Goal: Task Accomplishment & Management: Complete application form

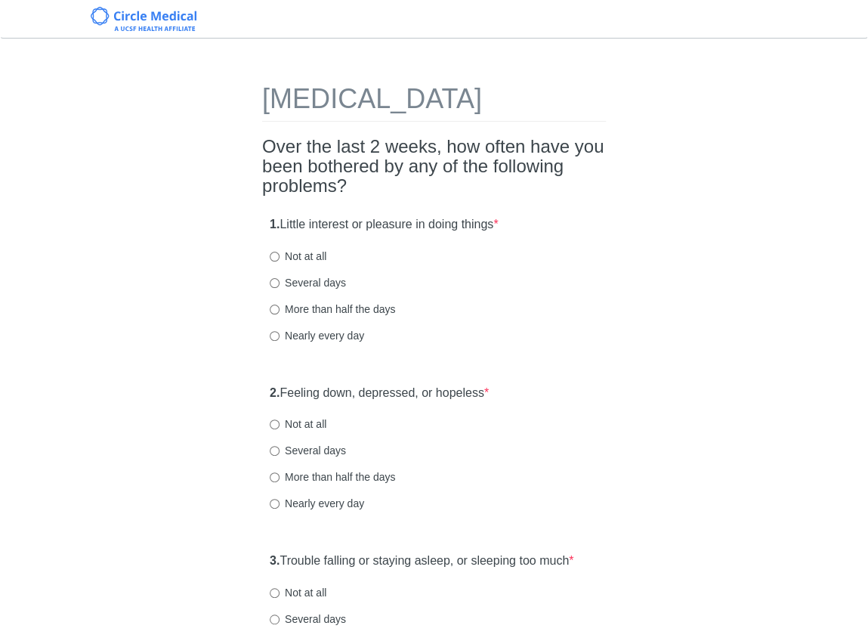
click at [565, 196] on h2 "Over the last 2 weeks, how often have you been bothered by any of the following…" at bounding box center [434, 167] width 344 height 60
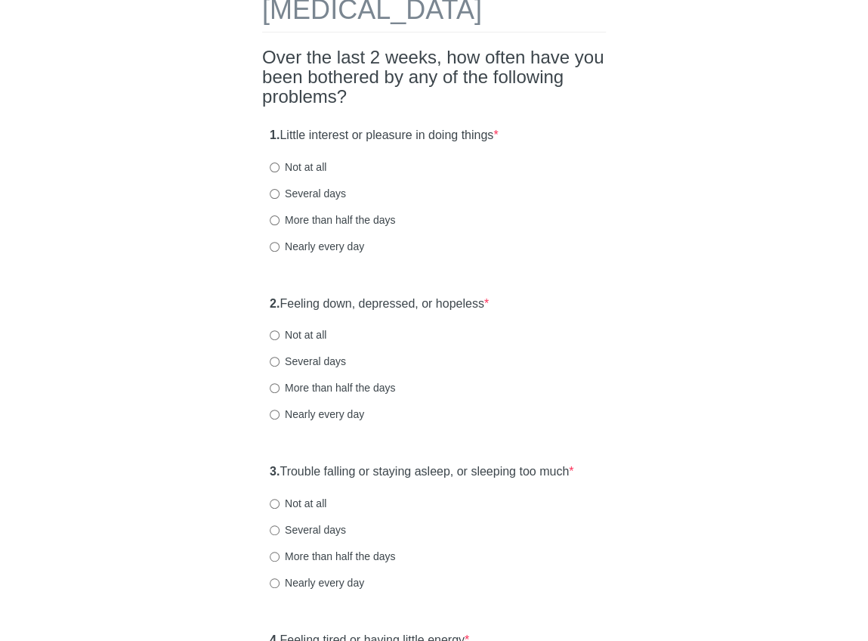
scroll to position [90, 0]
click at [522, 200] on div "Several days" at bounding box center [434, 192] width 329 height 15
click at [274, 172] on input "Not at all" at bounding box center [275, 167] width 10 height 10
radio input "true"
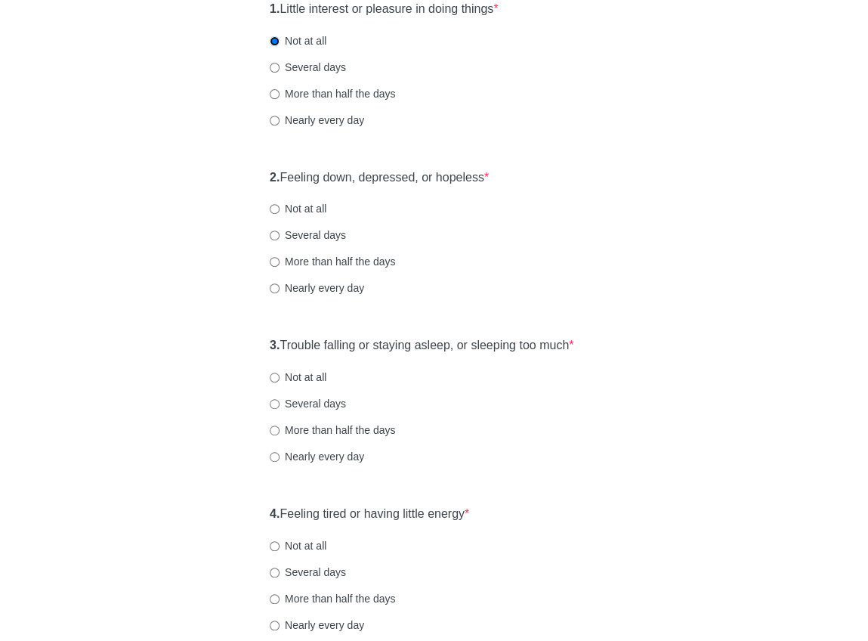
scroll to position [217, 0]
click at [274, 212] on input "Not at all" at bounding box center [275, 208] width 10 height 10
radio input "true"
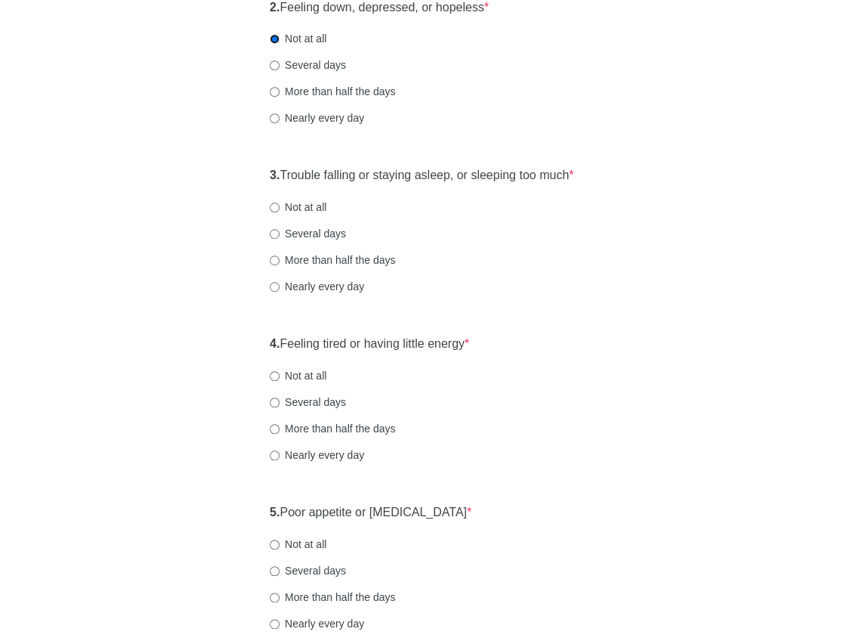
scroll to position [385, 0]
click at [276, 239] on input "Several days" at bounding box center [275, 234] width 10 height 10
radio input "true"
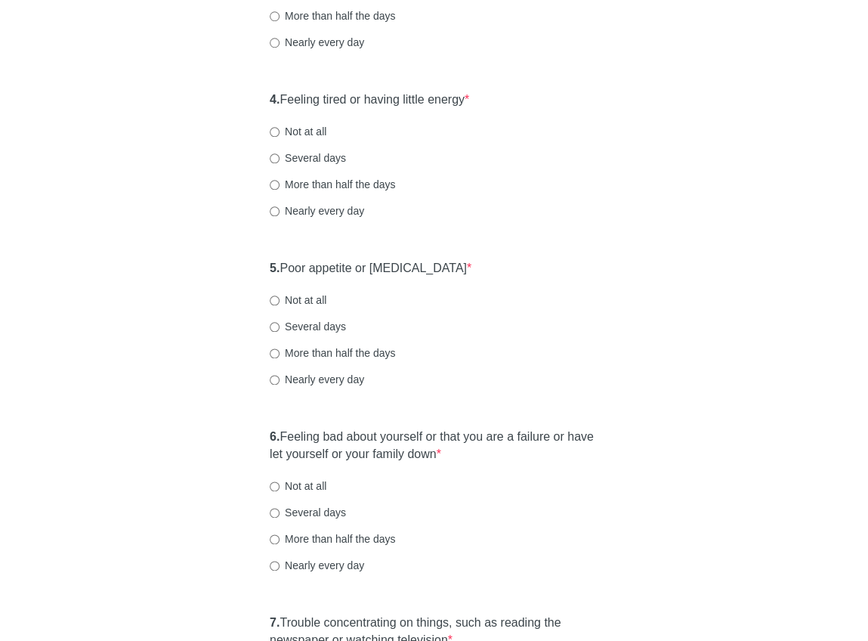
scroll to position [630, 0]
click at [277, 162] on input "Several days" at bounding box center [275, 158] width 10 height 10
radio input "true"
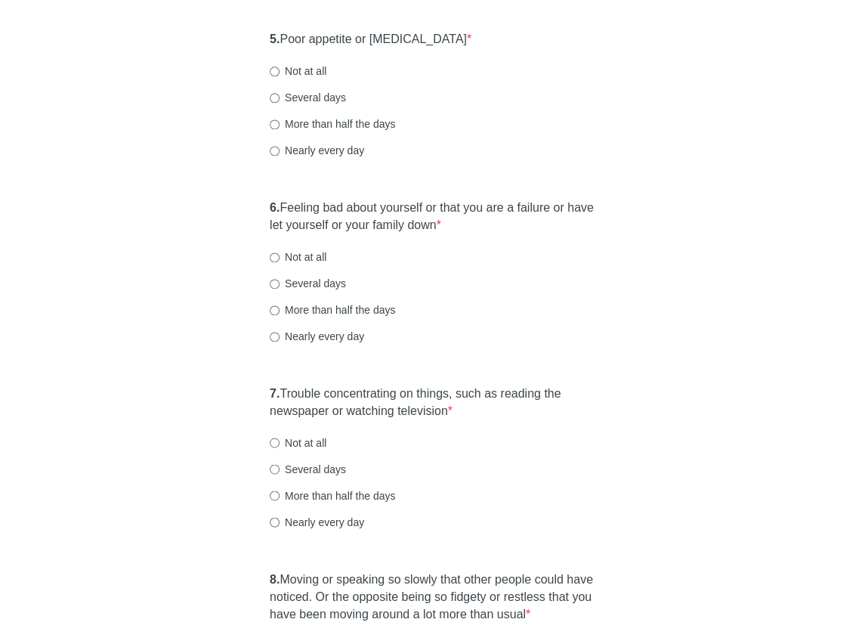
scroll to position [860, 0]
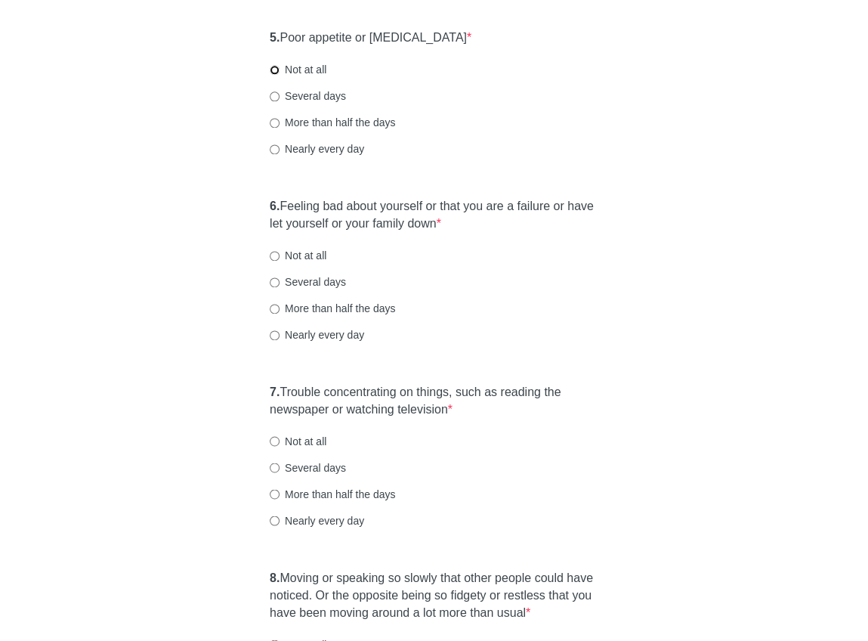
click at [277, 75] on input "Not at all" at bounding box center [275, 70] width 10 height 10
radio input "true"
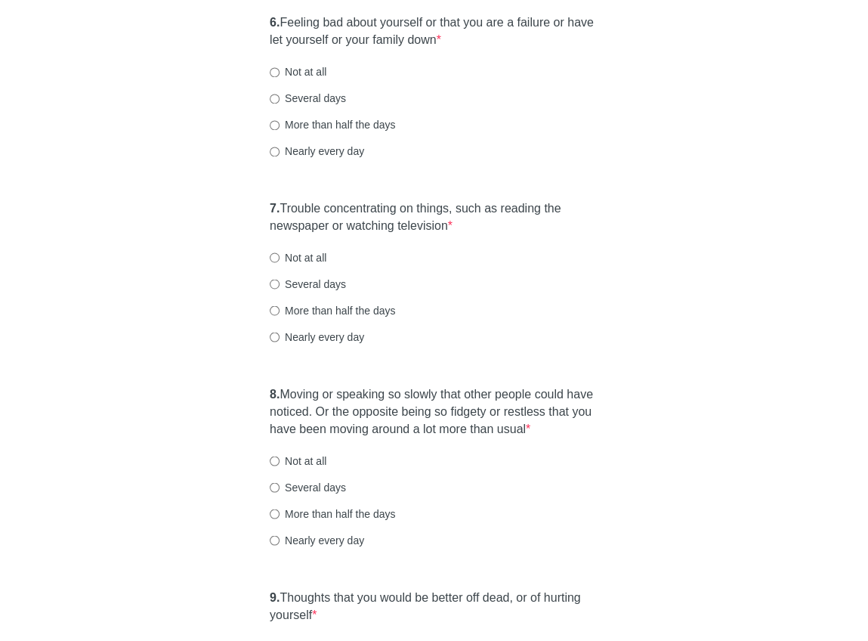
scroll to position [1043, 0]
click at [274, 78] on input "Not at all" at bounding box center [275, 73] width 10 height 10
radio input "true"
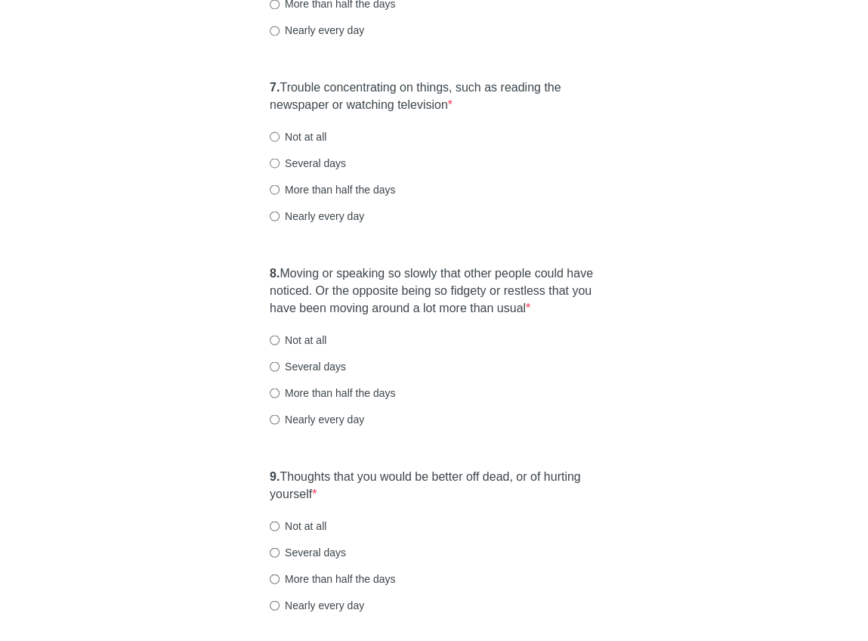
scroll to position [1166, 0]
click at [276, 193] on input "More than half the days" at bounding box center [275, 188] width 10 height 10
radio input "true"
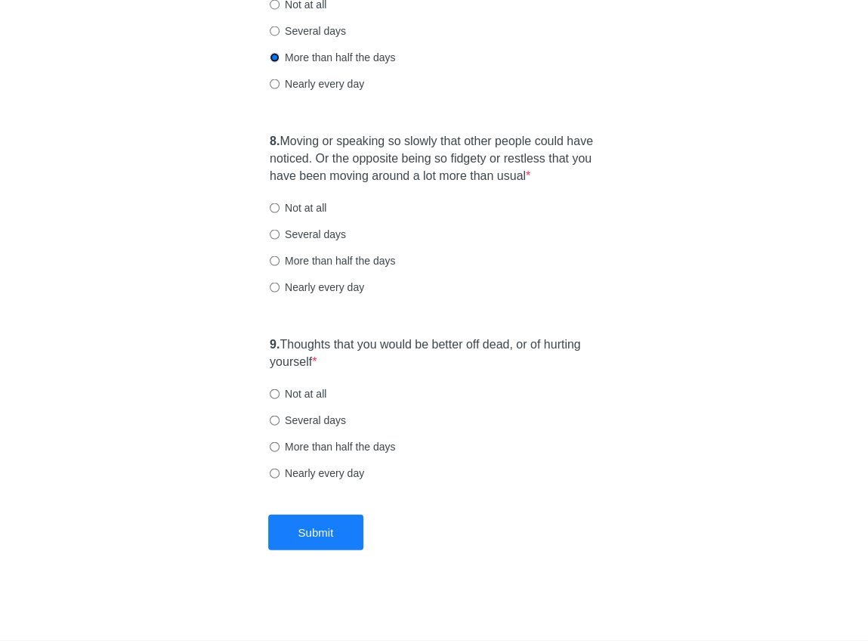
scroll to position [1320, 0]
click at [274, 239] on input "Several days" at bounding box center [275, 234] width 10 height 10
radio input "true"
click at [273, 393] on input "Not at all" at bounding box center [275, 393] width 10 height 10
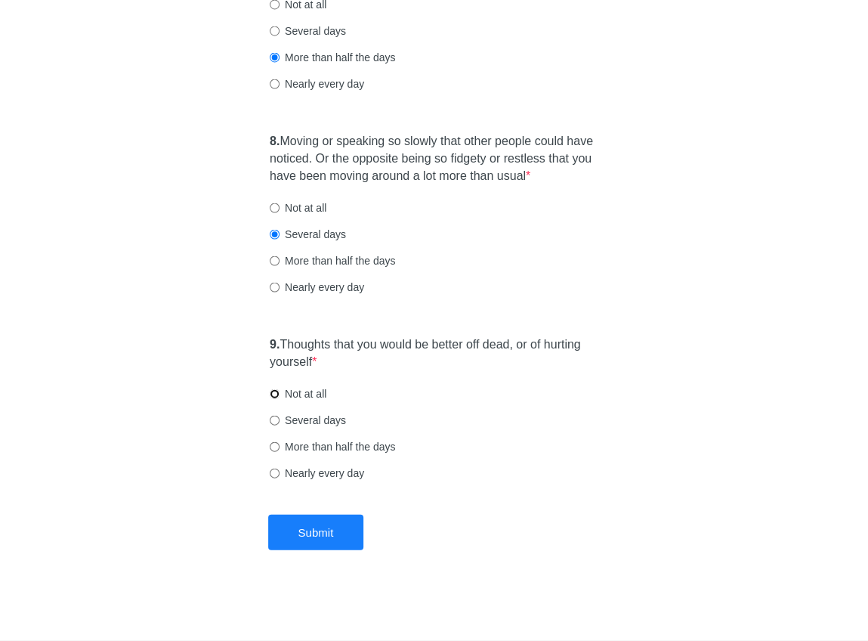
radio input "true"
click at [303, 524] on button "Submit" at bounding box center [316, 532] width 96 height 36
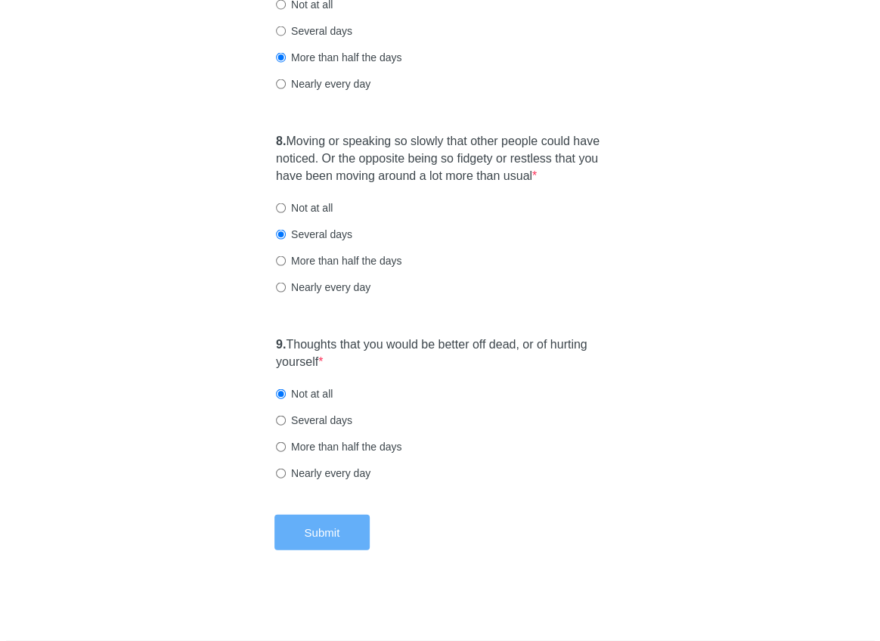
scroll to position [0, 0]
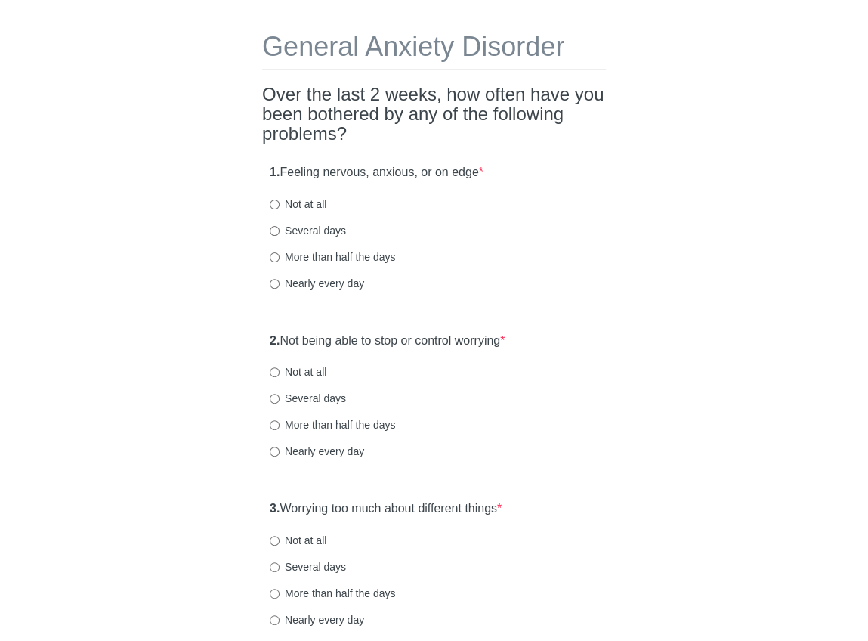
scroll to position [75, 0]
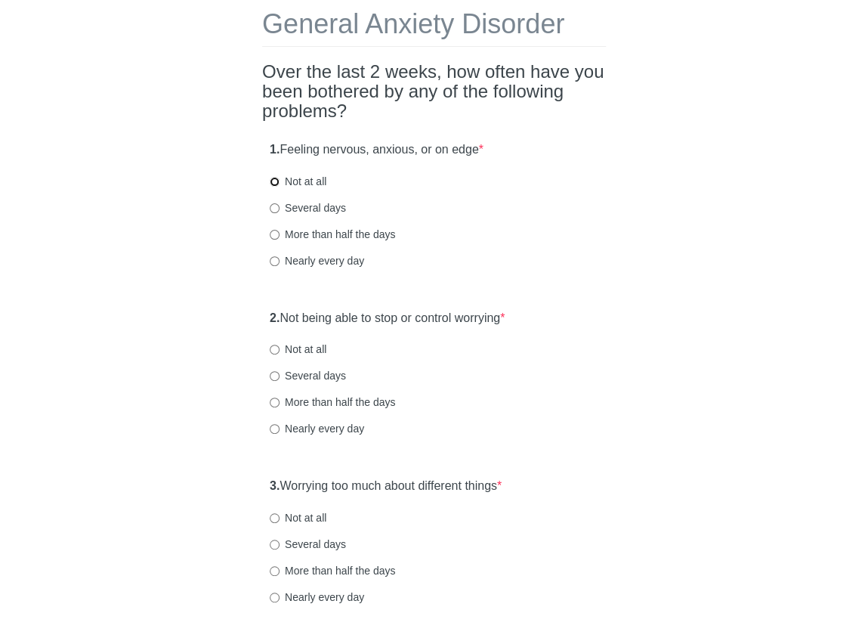
click at [274, 182] on input "Not at all" at bounding box center [275, 182] width 10 height 10
radio input "true"
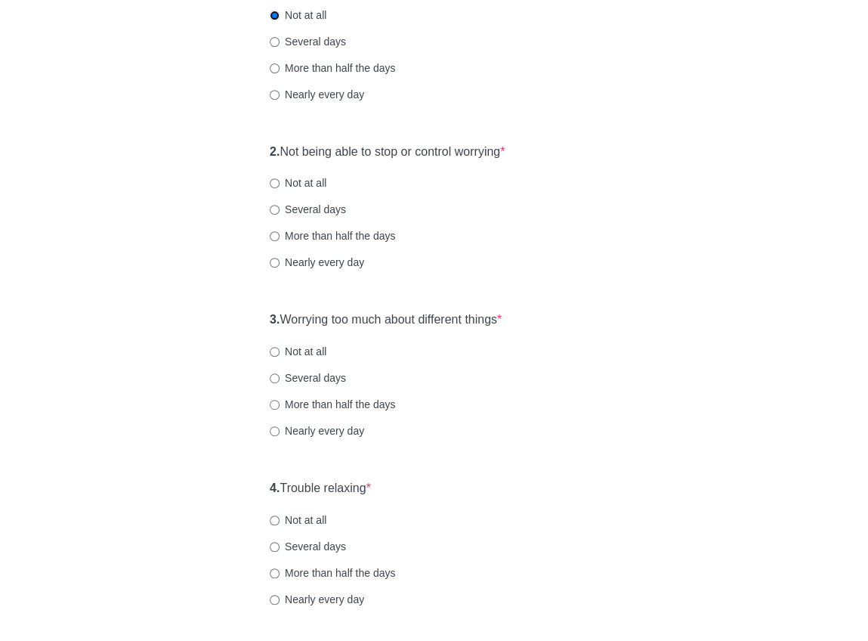
scroll to position [246, 0]
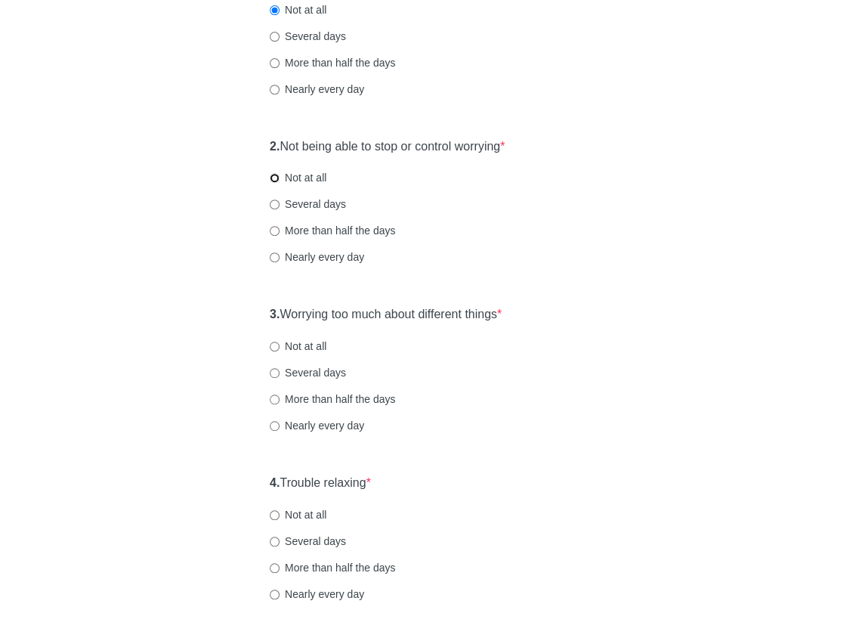
click at [277, 175] on input "Not at all" at bounding box center [275, 178] width 10 height 10
radio input "true"
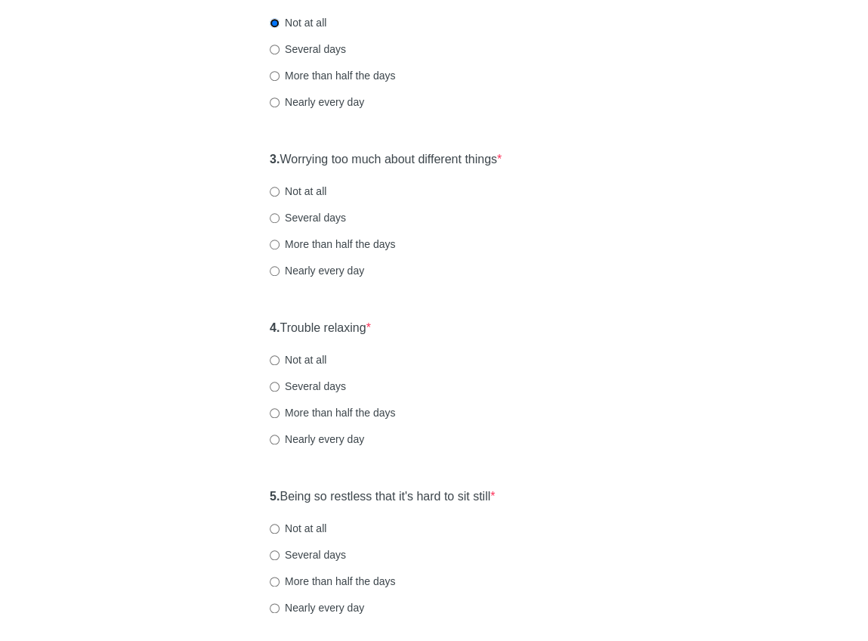
scroll to position [405, 0]
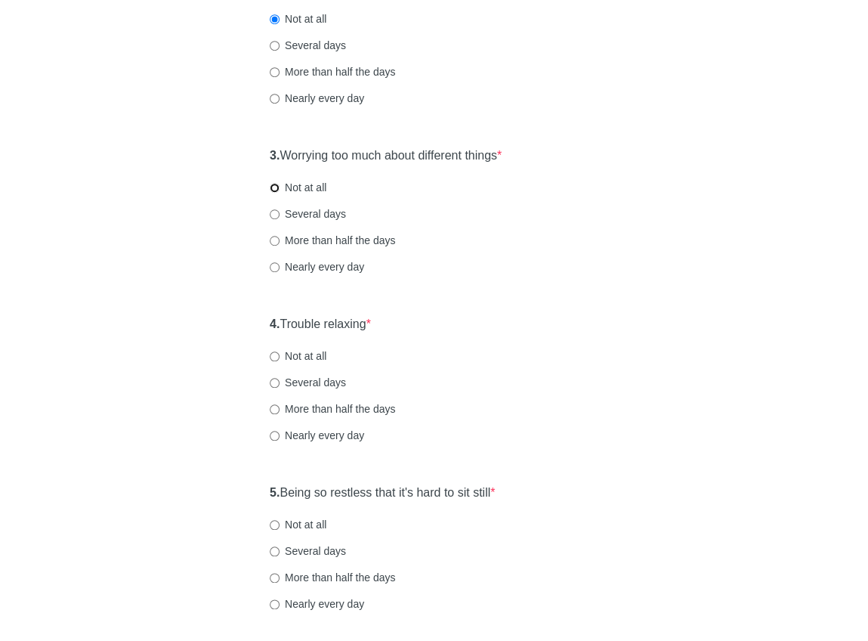
click at [276, 189] on input "Not at all" at bounding box center [275, 188] width 10 height 10
radio input "true"
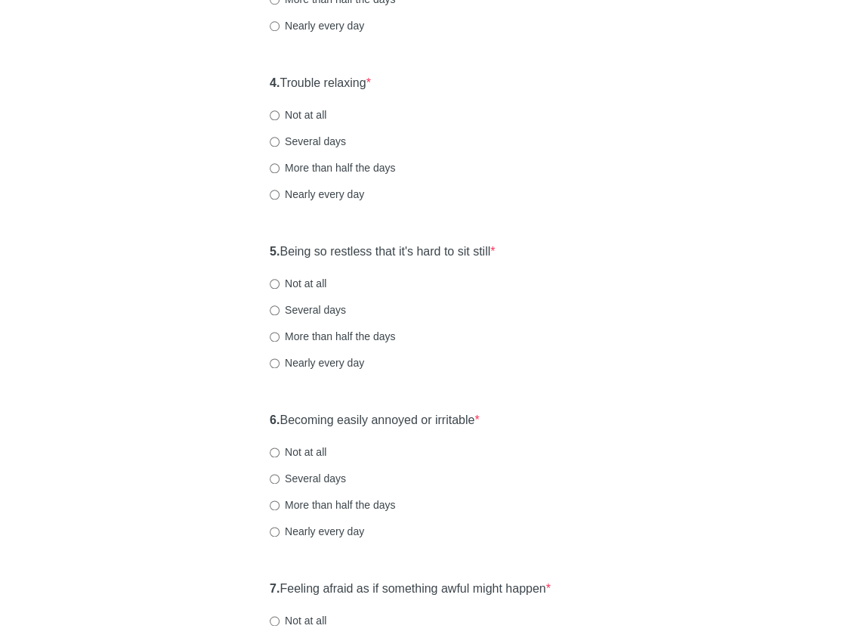
scroll to position [647, 0]
click at [274, 141] on input "Several days" at bounding box center [275, 141] width 10 height 10
radio input "true"
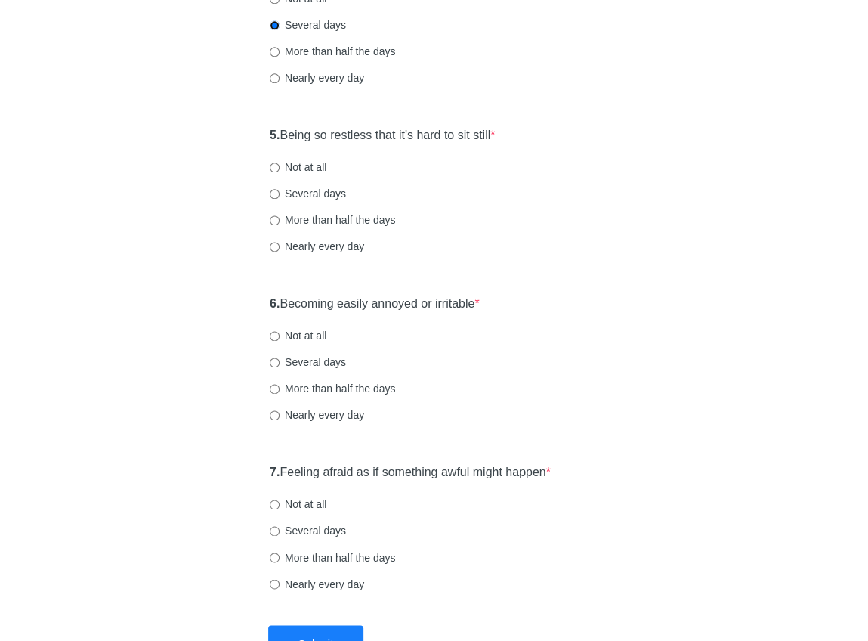
scroll to position [764, 0]
click at [277, 245] on input "Nearly every day" at bounding box center [275, 245] width 10 height 10
radio input "true"
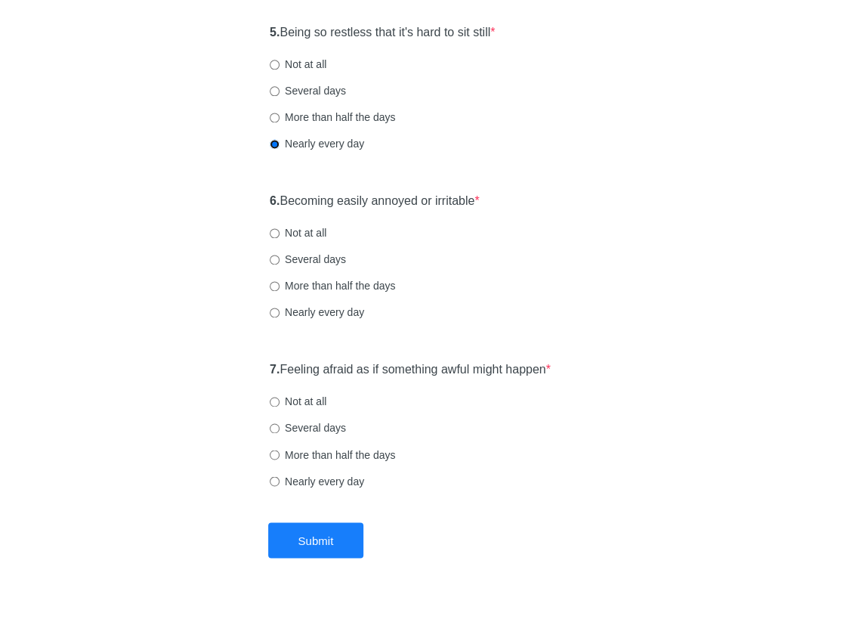
scroll to position [872, 0]
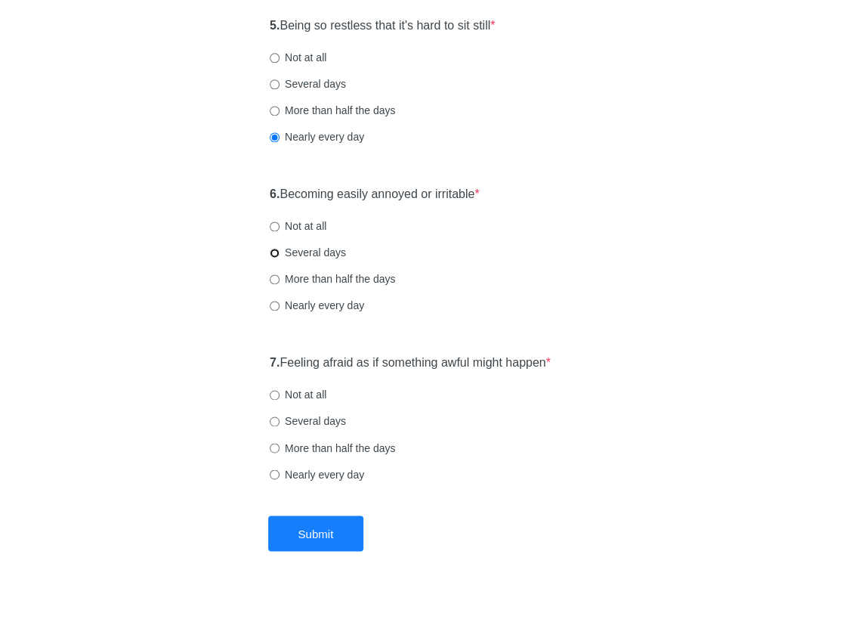
click at [275, 254] on input "Several days" at bounding box center [275, 253] width 10 height 10
radio input "true"
click at [292, 395] on label "Not at all" at bounding box center [298, 394] width 57 height 15
click at [280, 395] on input "Not at all" at bounding box center [275, 395] width 10 height 10
radio input "true"
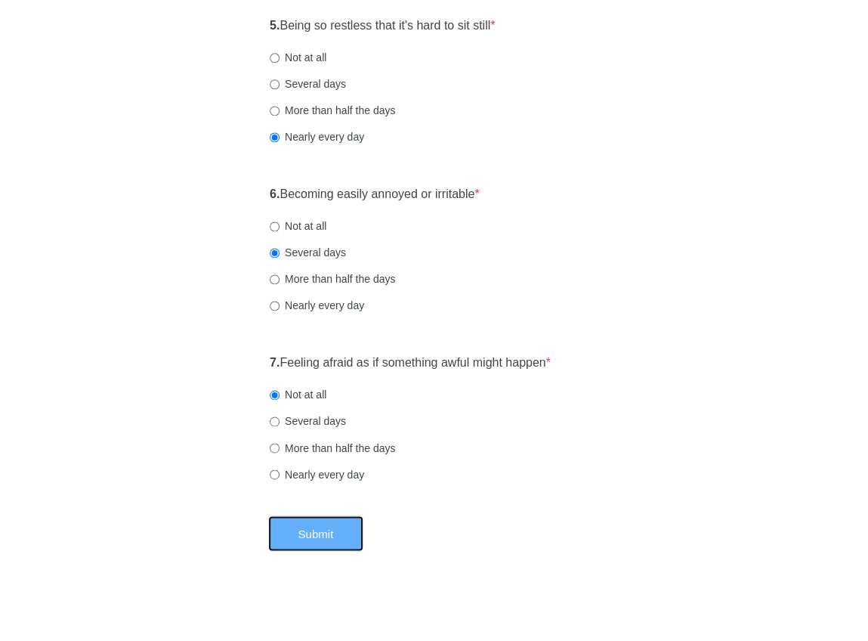
click at [323, 534] on button "Submit" at bounding box center [316, 533] width 96 height 36
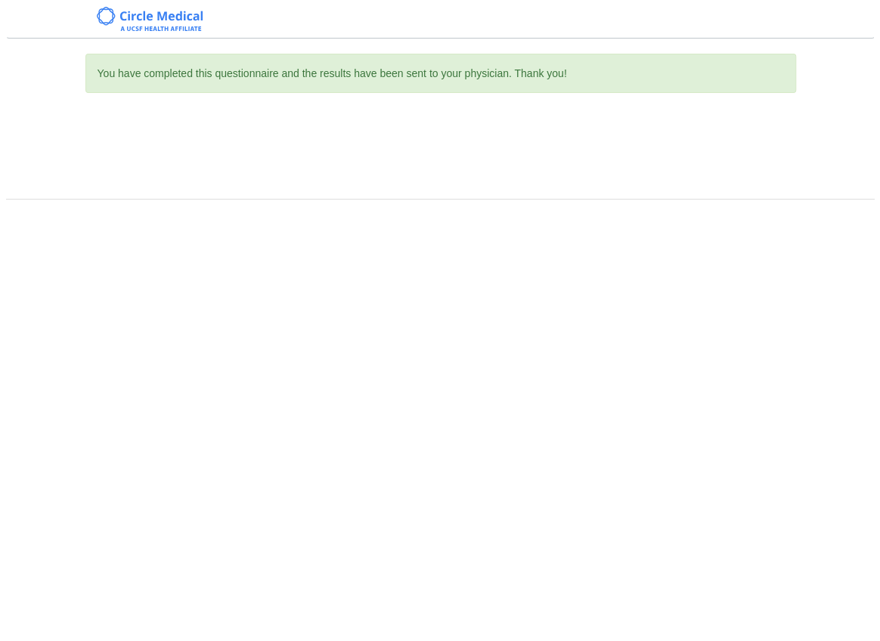
scroll to position [0, 0]
